Goal: Task Accomplishment & Management: Manage account settings

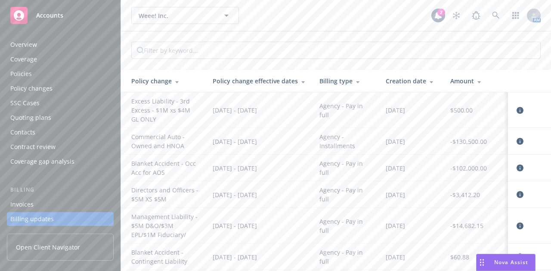
scroll to position [70, 0]
